Goal: Find specific page/section: Find specific page/section

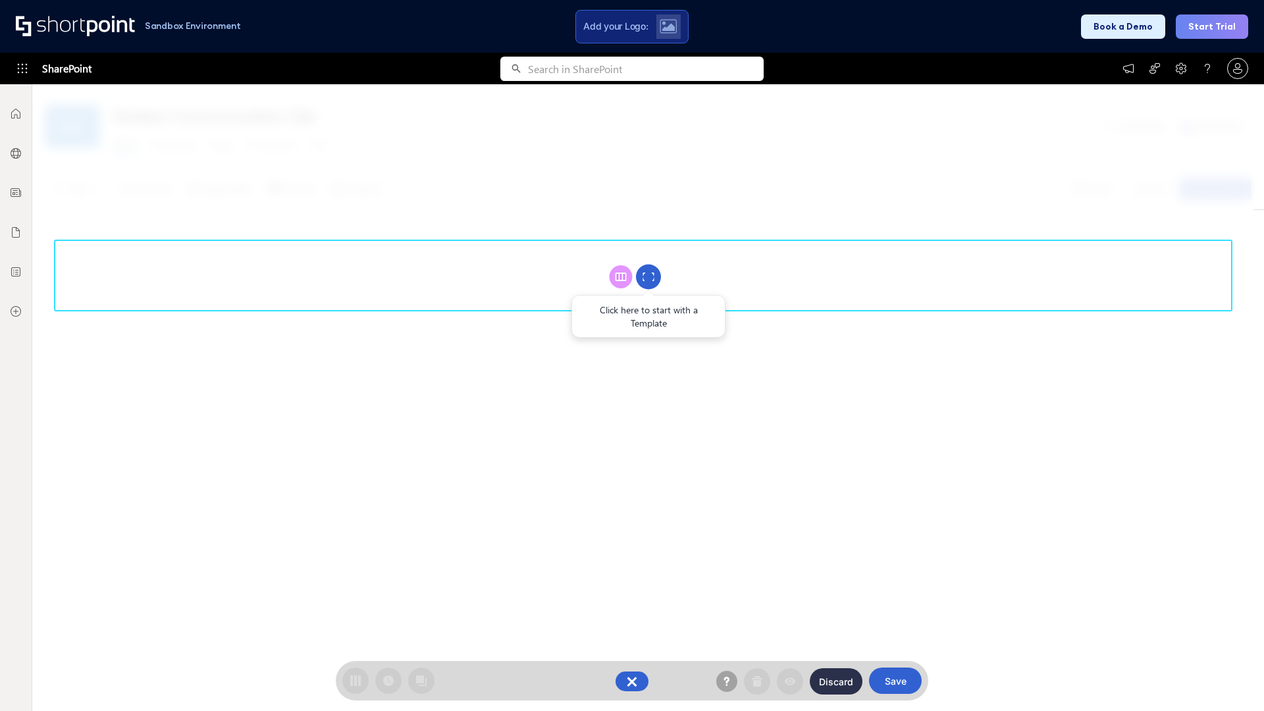
click at [648, 276] on circle at bounding box center [648, 277] width 25 height 25
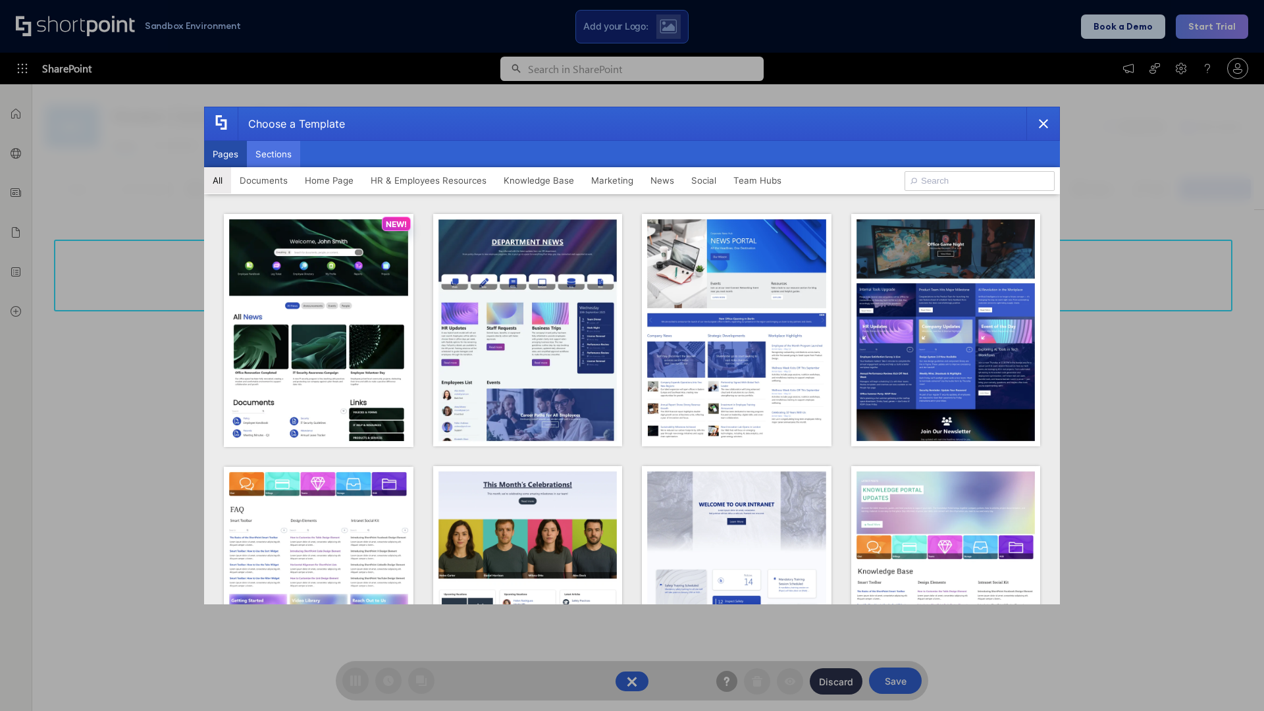
click at [273, 154] on button "Sections" at bounding box center [273, 154] width 53 height 26
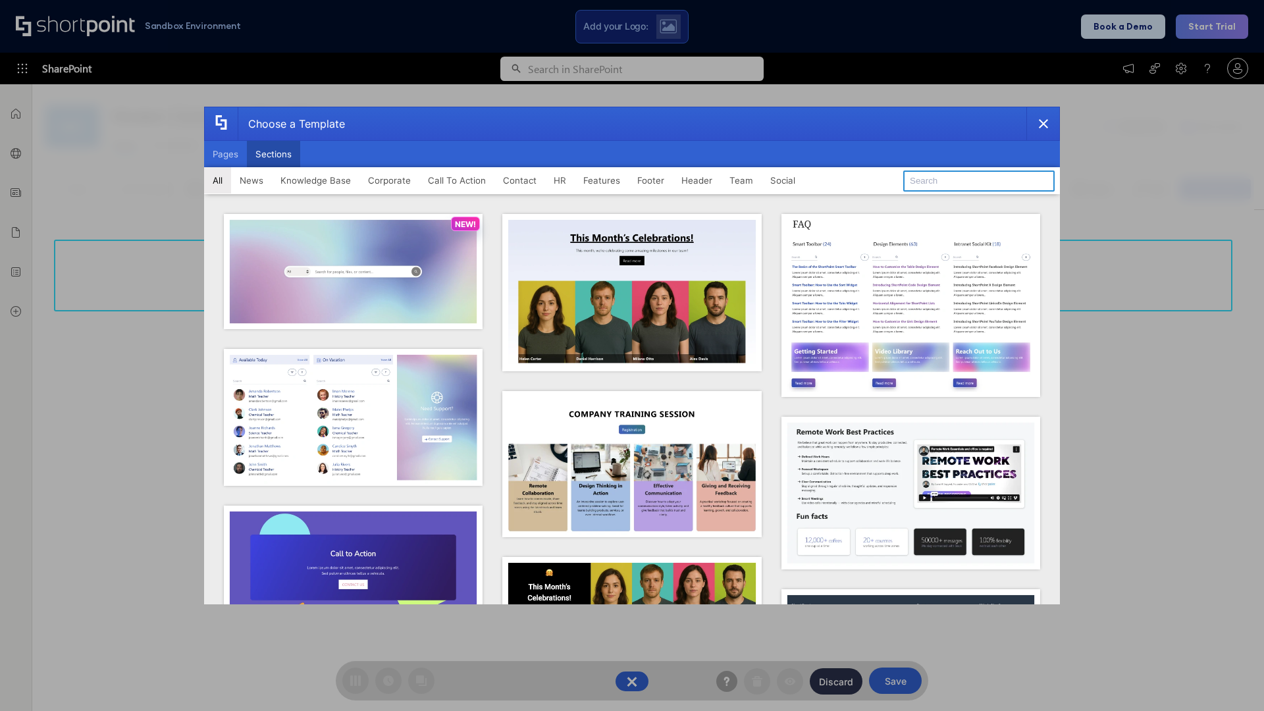
type input "Paralax Cta"
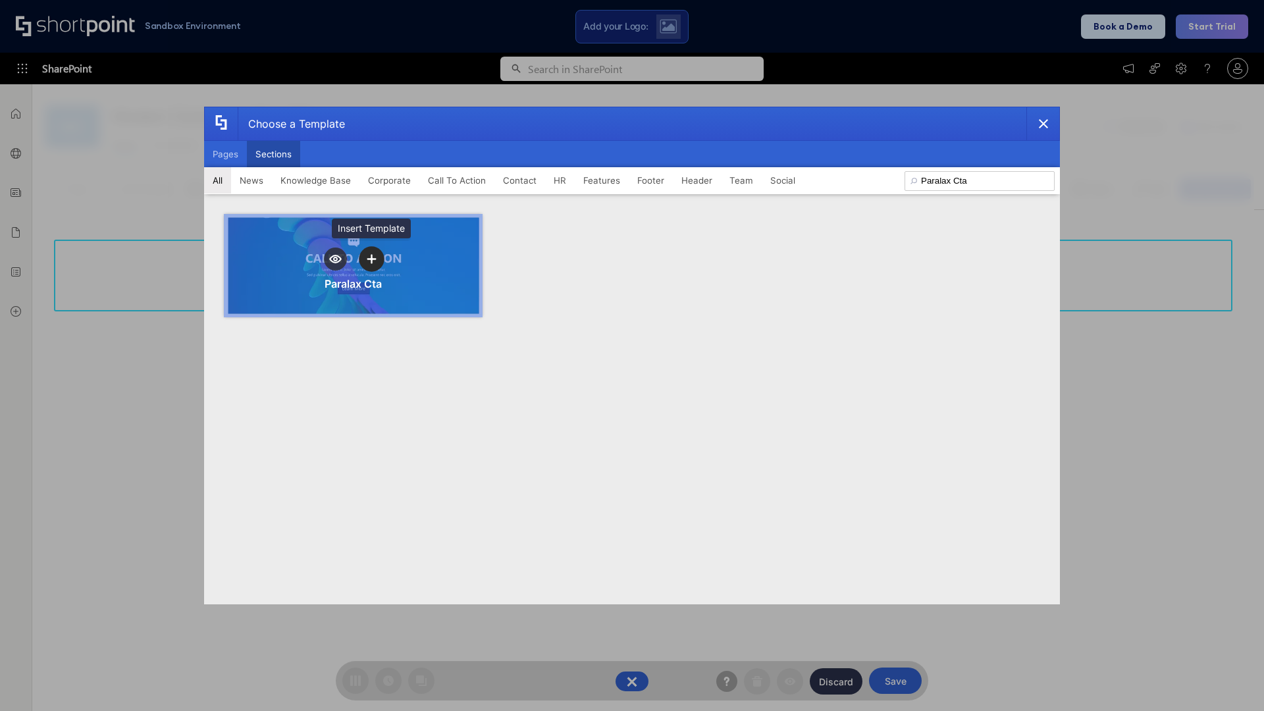
click at [371, 259] on icon "template selector" at bounding box center [371, 258] width 9 height 9
